Goal: Task Accomplishment & Management: Use online tool/utility

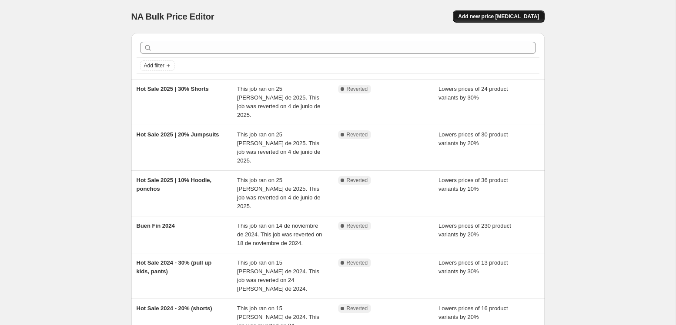
click at [503, 17] on span "Add new price change job" at bounding box center [498, 16] width 81 height 7
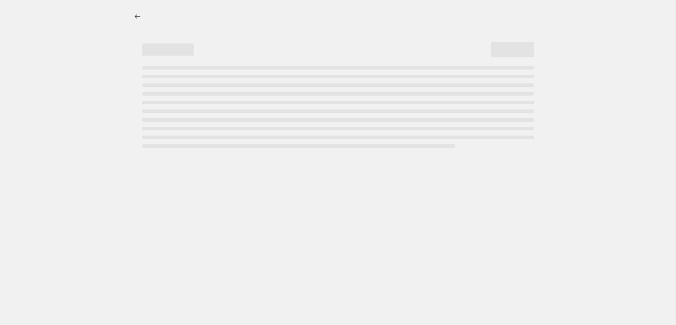
select select "percentage"
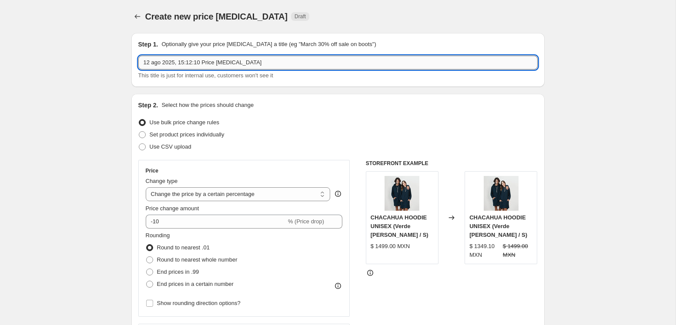
click at [181, 63] on input "12 ago 2025, 15:12:10 Price change job" at bounding box center [337, 63] width 399 height 14
drag, startPoint x: 257, startPoint y: 63, endPoint x: 119, endPoint y: 67, distance: 138.7
type input "Semana Buena Onda -15%"
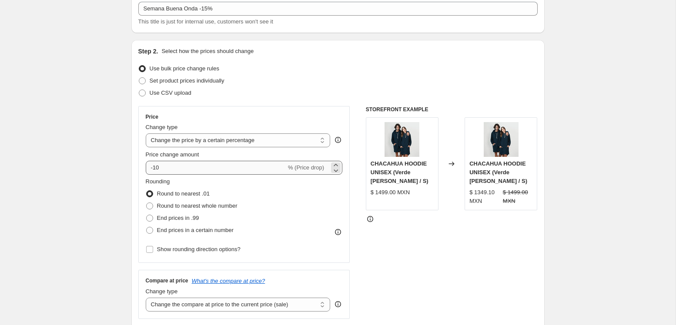
scroll to position [56, 0]
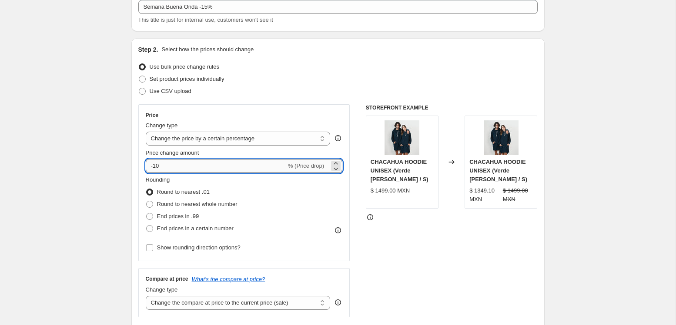
click at [210, 170] on input "-10" at bounding box center [216, 166] width 140 height 14
type input "-15"
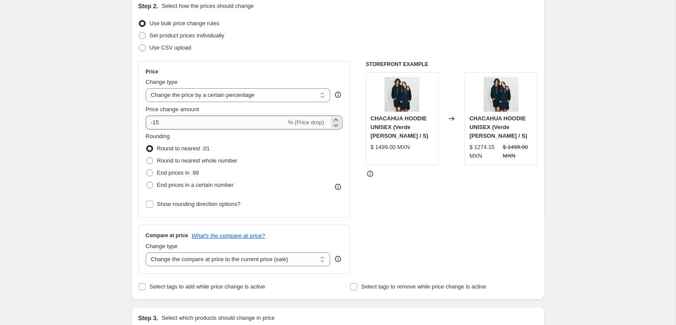
scroll to position [105, 0]
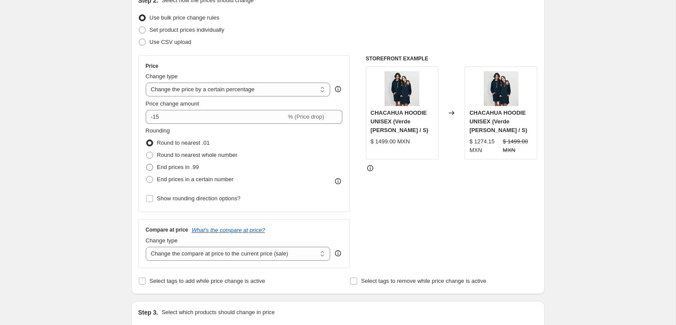
click at [150, 166] on span at bounding box center [149, 167] width 7 height 7
click at [146, 164] on input "End prices in .99" at bounding box center [146, 164] width 0 height 0
radio input "true"
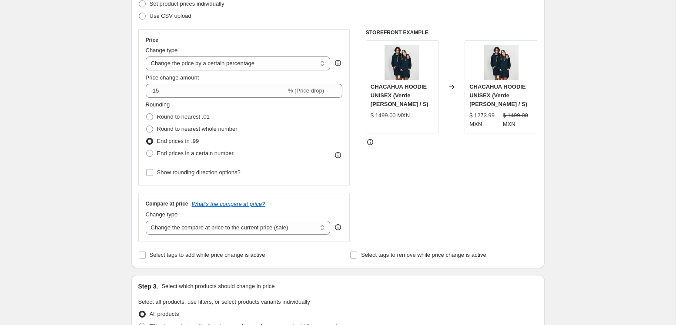
scroll to position [139, 0]
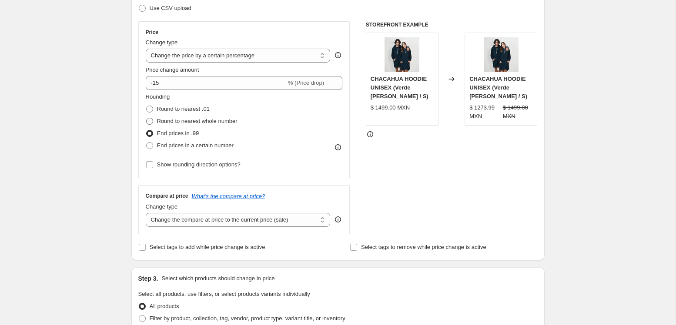
click at [150, 118] on span at bounding box center [149, 121] width 7 height 7
click at [146, 118] on input "Round to nearest whole number" at bounding box center [146, 118] width 0 height 0
radio input "true"
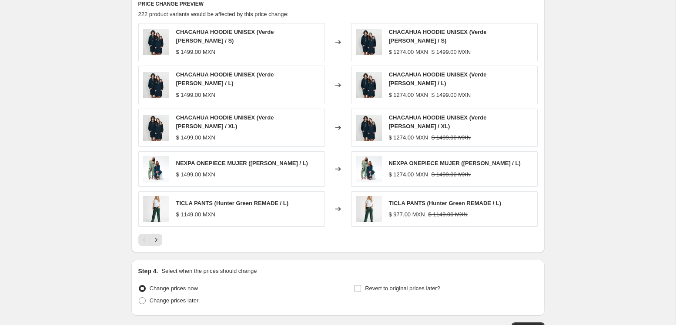
scroll to position [544, 0]
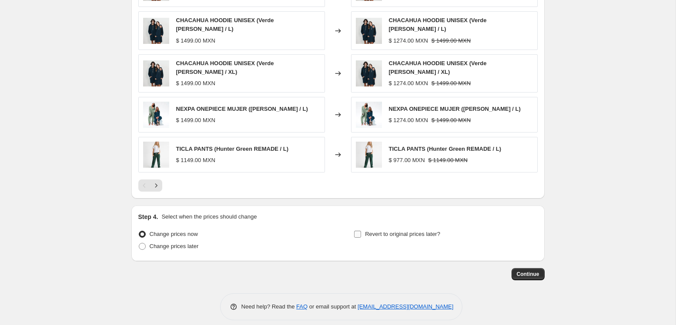
click at [421, 231] on span "Revert to original prices later?" at bounding box center [402, 234] width 75 height 7
click at [361, 231] on input "Revert to original prices later?" at bounding box center [357, 234] width 7 height 7
checkbox input "true"
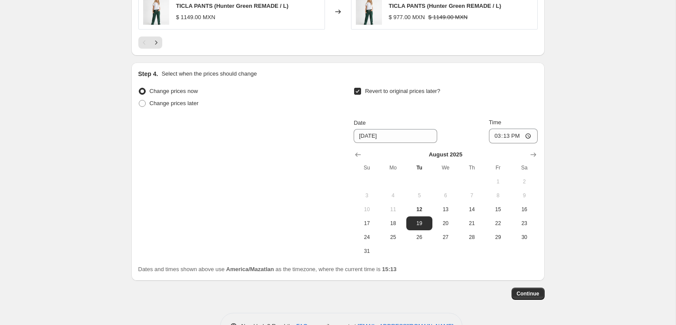
scroll to position [696, 0]
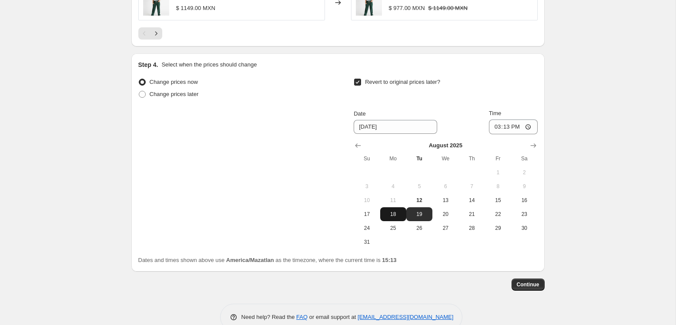
click at [391, 211] on span "18" at bounding box center [392, 214] width 19 height 7
click at [514, 120] on input "15:13" at bounding box center [513, 127] width 49 height 15
drag, startPoint x: 419, startPoint y: 208, endPoint x: 464, endPoint y: 153, distance: 71.0
click at [419, 211] on span "19" at bounding box center [418, 214] width 19 height 7
type input "8/19/2025"
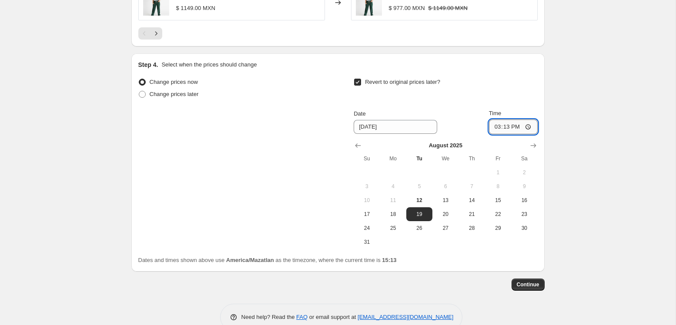
click at [506, 120] on input "15:13" at bounding box center [513, 127] width 49 height 15
type input "00:00"
click at [526, 281] on span "Continue" at bounding box center [527, 284] width 23 height 7
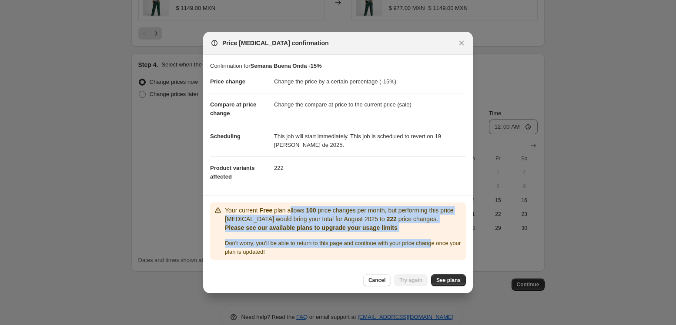
drag, startPoint x: 293, startPoint y: 209, endPoint x: 445, endPoint y: 245, distance: 156.0
click at [445, 245] on div "Your current Free plan allows 100 price changes per month, but performing this …" at bounding box center [343, 231] width 237 height 50
click at [463, 45] on icon "Close" at bounding box center [461, 43] width 9 height 9
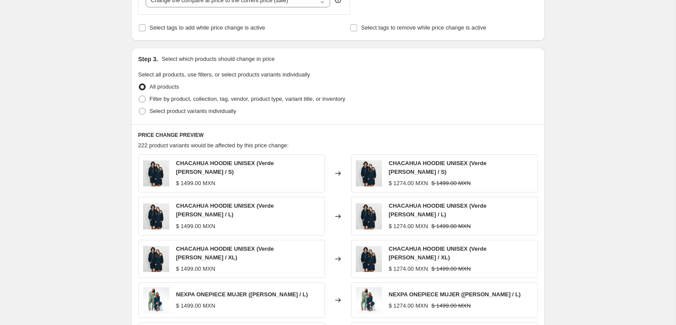
scroll to position [359, 0]
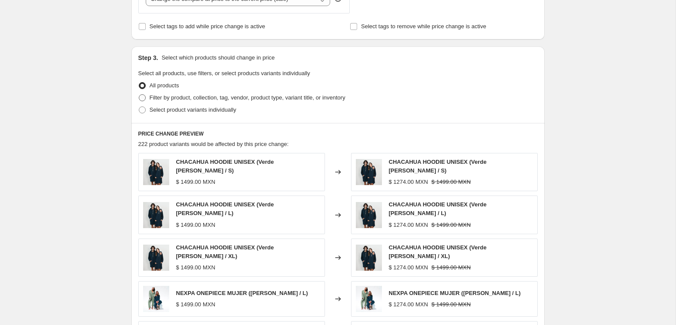
click at [190, 98] on span "Filter by product, collection, tag, vendor, product type, variant title, or inv…" at bounding box center [248, 97] width 196 height 7
click at [139, 95] on input "Filter by product, collection, tag, vendor, product type, variant title, or inv…" at bounding box center [139, 94] width 0 height 0
radio input "true"
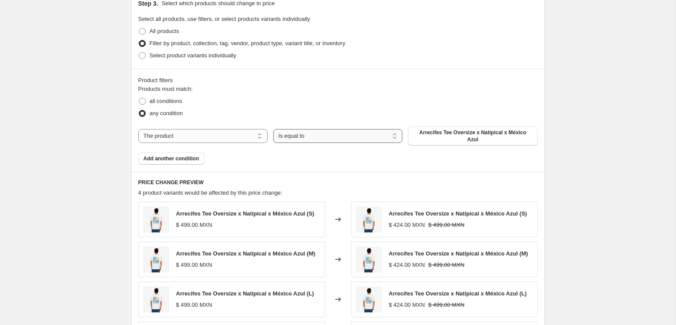
scroll to position [416, 0]
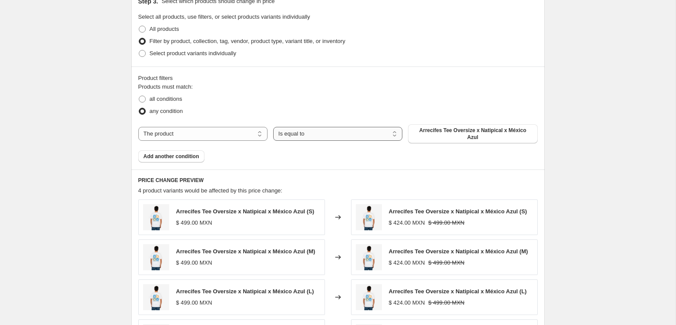
click at [323, 137] on select "Is equal to Is not equal to" at bounding box center [337, 134] width 129 height 14
select select "not_equal"
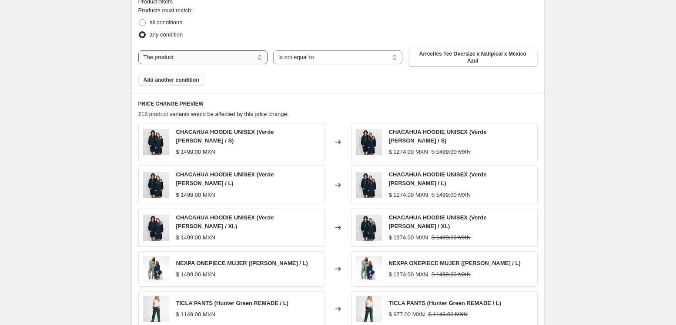
scroll to position [490, 0]
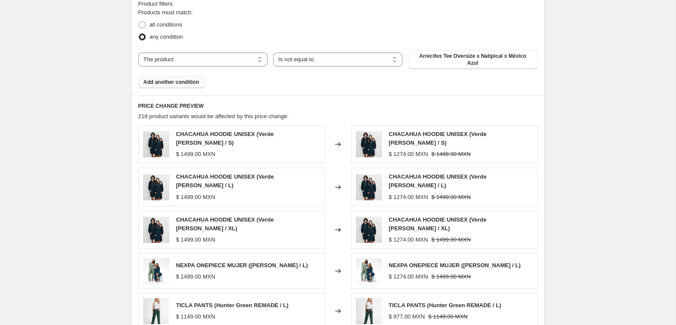
click at [172, 82] on span "Add another condition" at bounding box center [171, 82] width 56 height 7
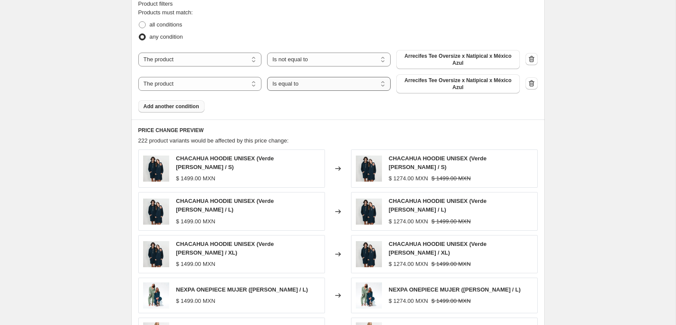
click at [306, 83] on select "Is equal to Is not equal to" at bounding box center [328, 84] width 123 height 14
click at [530, 82] on icon "button" at bounding box center [531, 83] width 9 height 9
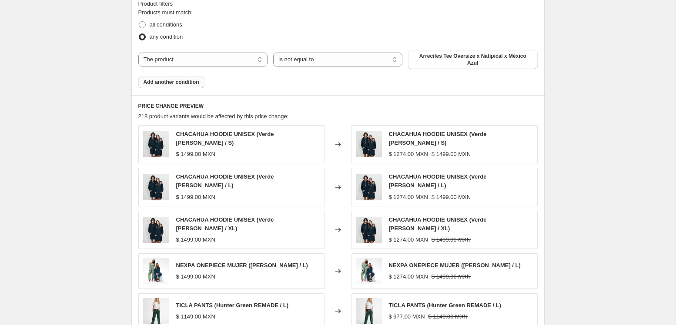
click at [189, 86] on button "Add another condition" at bounding box center [171, 82] width 66 height 12
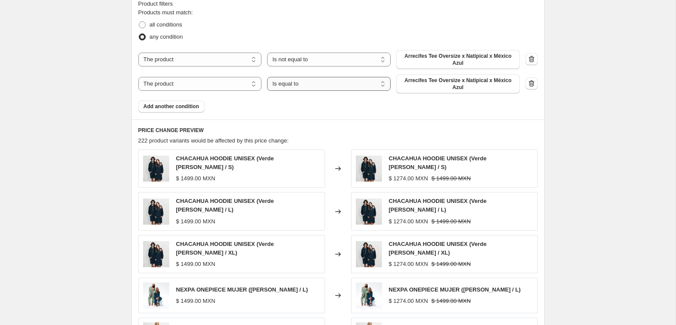
click at [318, 87] on select "Is equal to Is not equal to" at bounding box center [328, 84] width 123 height 14
select select "not_equal"
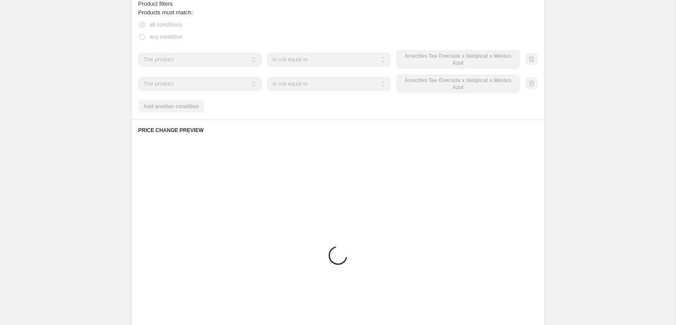
click at [416, 84] on div "The product The product's collection The product's tag The product's vendor The…" at bounding box center [328, 83] width 381 height 19
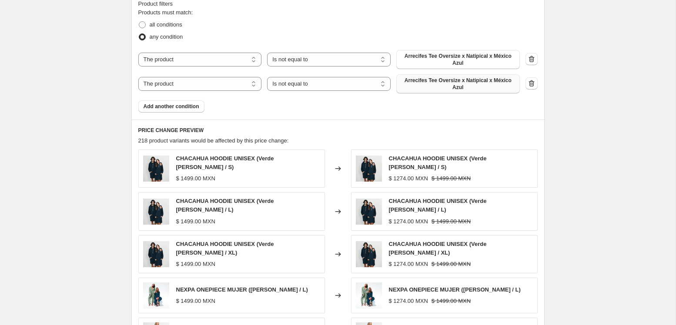
click at [432, 77] on button "Arrecifes Tee Oversize x Natipical x México Azul" at bounding box center [457, 83] width 123 height 19
click at [458, 57] on span "Arrecifes Tee Oversize x Natipical x México Azul" at bounding box center [457, 60] width 113 height 14
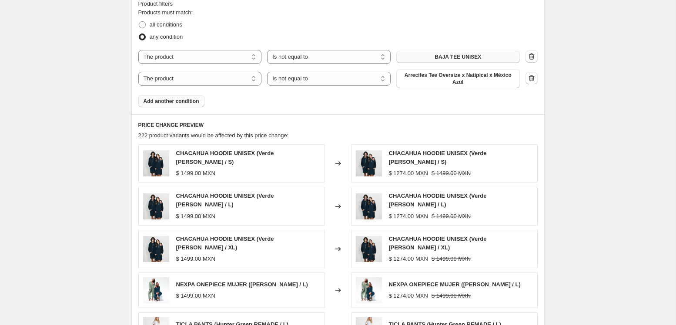
click at [172, 100] on span "Add another condition" at bounding box center [171, 101] width 56 height 7
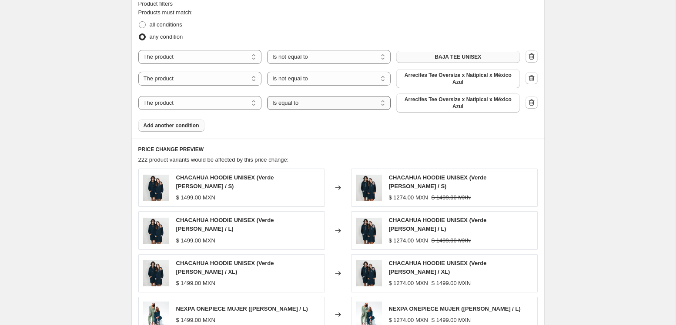
click at [308, 106] on select "Is equal to Is not equal to" at bounding box center [328, 103] width 123 height 14
select select "not_equal"
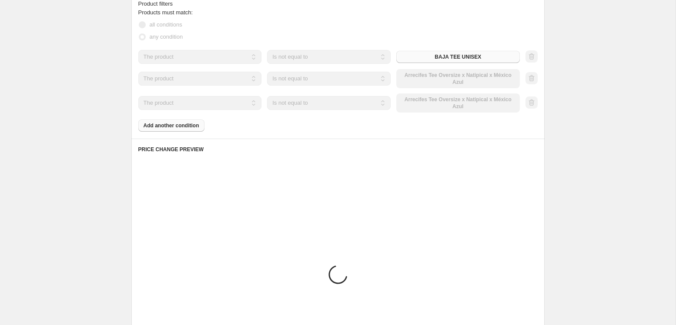
click at [443, 107] on div "The product The product's collection The product's tag The product's vendor The…" at bounding box center [328, 102] width 381 height 19
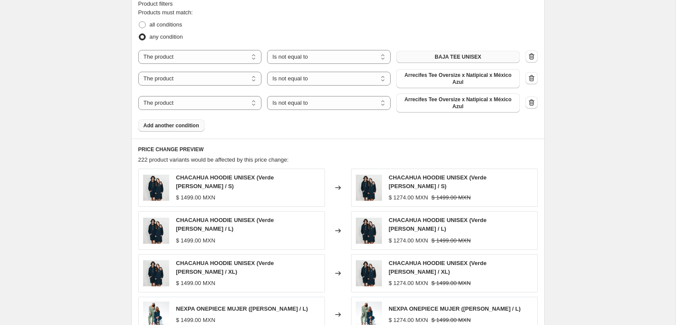
click at [454, 105] on span "Arrecifes Tee Oversize x Natipical x México Azul" at bounding box center [457, 103] width 113 height 14
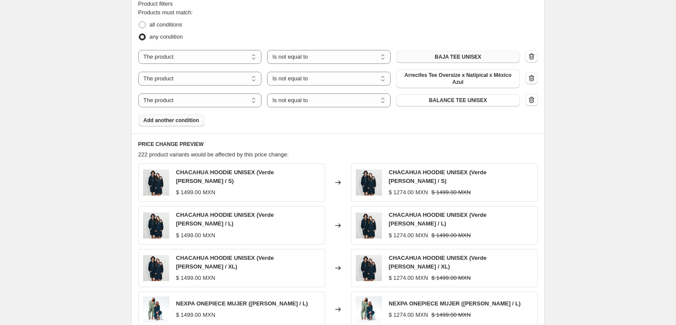
click at [172, 123] on span "Add another condition" at bounding box center [171, 120] width 56 height 7
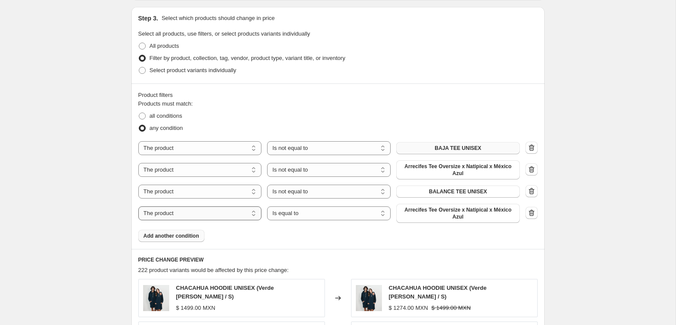
scroll to position [399, 0]
click at [200, 67] on span "Select product variants individually" at bounding box center [193, 70] width 87 height 7
click at [139, 67] on input "Select product variants individually" at bounding box center [139, 67] width 0 height 0
radio input "true"
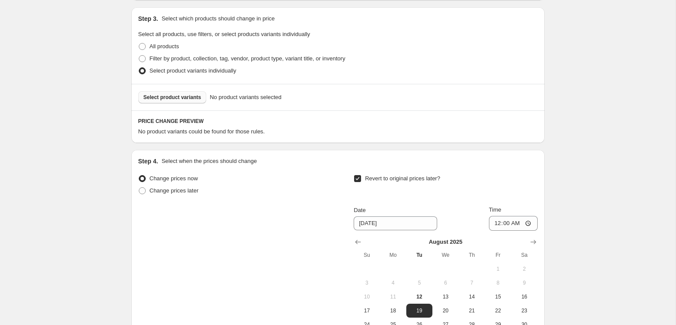
click at [171, 98] on span "Select product variants" at bounding box center [172, 97] width 58 height 7
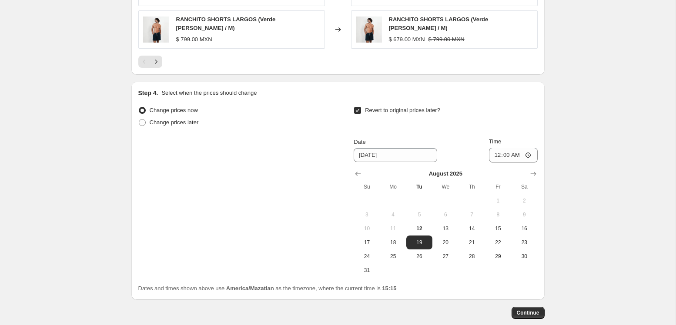
scroll to position [702, 0]
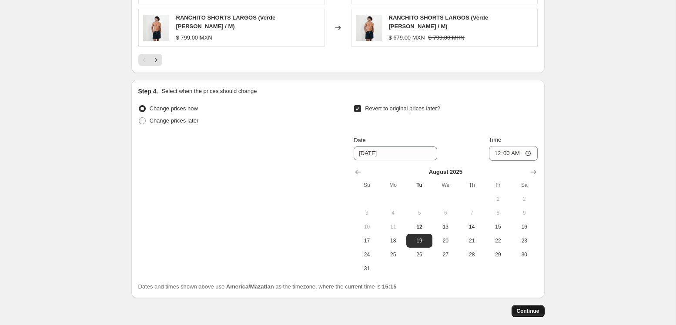
click at [530, 308] on span "Continue" at bounding box center [527, 311] width 23 height 7
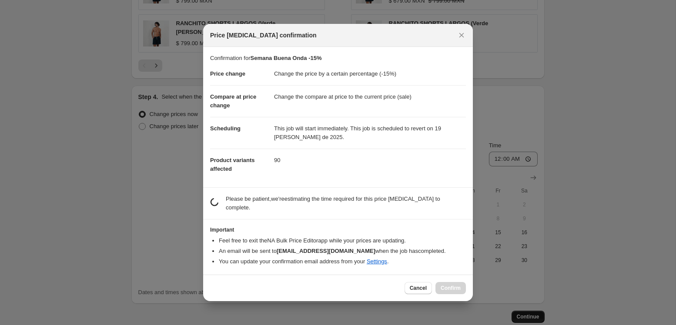
scroll to position [0, 0]
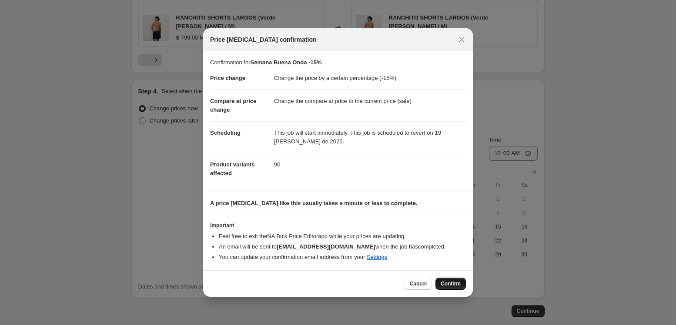
click at [453, 283] on span "Confirm" at bounding box center [450, 283] width 20 height 7
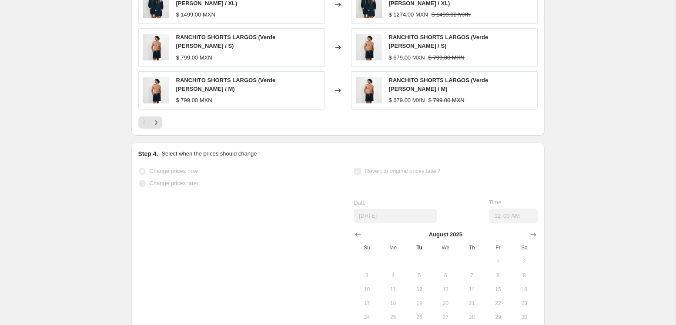
select select "percentage"
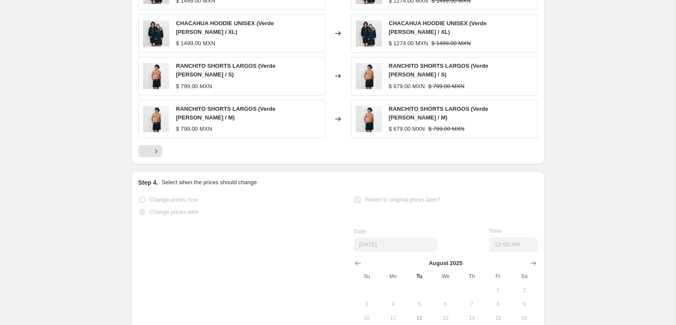
scroll to position [0, 0]
